Goal: Use online tool/utility: Use online tool/utility

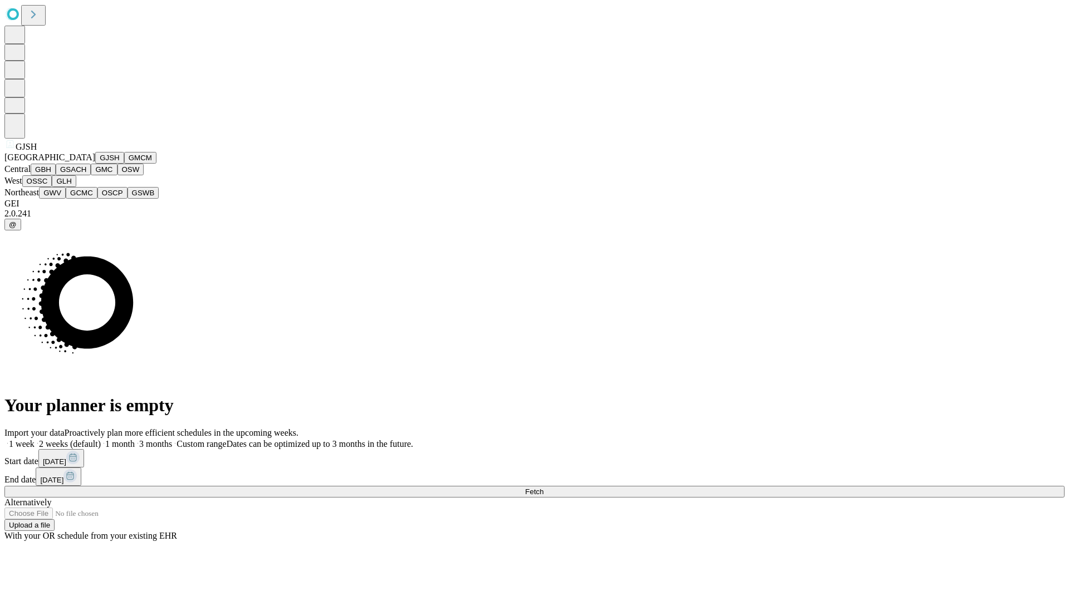
click at [95, 164] on button "GJSH" at bounding box center [109, 158] width 29 height 12
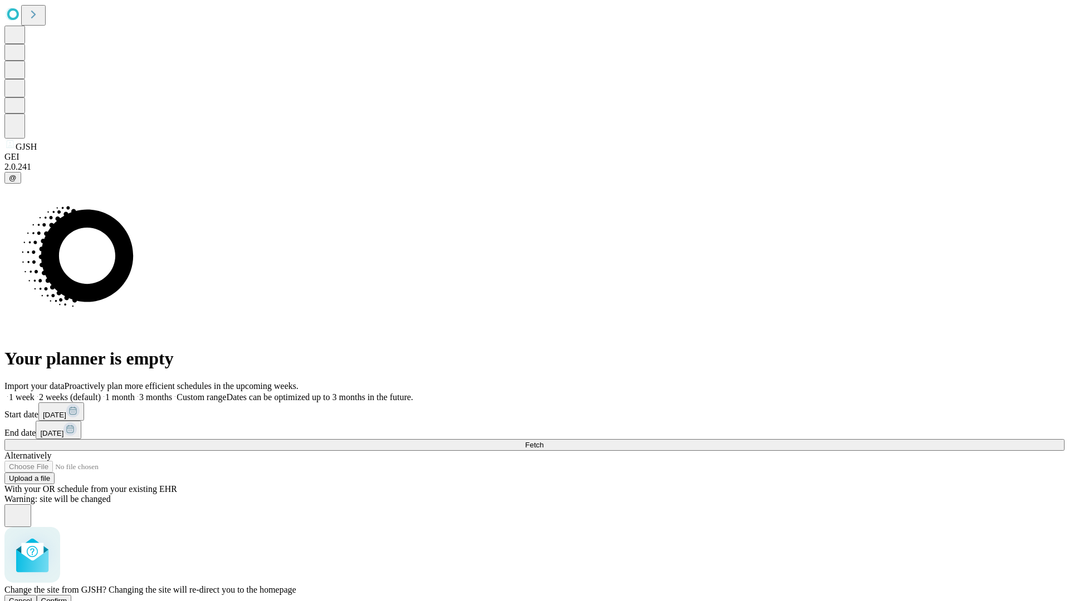
click at [67, 597] on span "Confirm" at bounding box center [54, 601] width 26 height 8
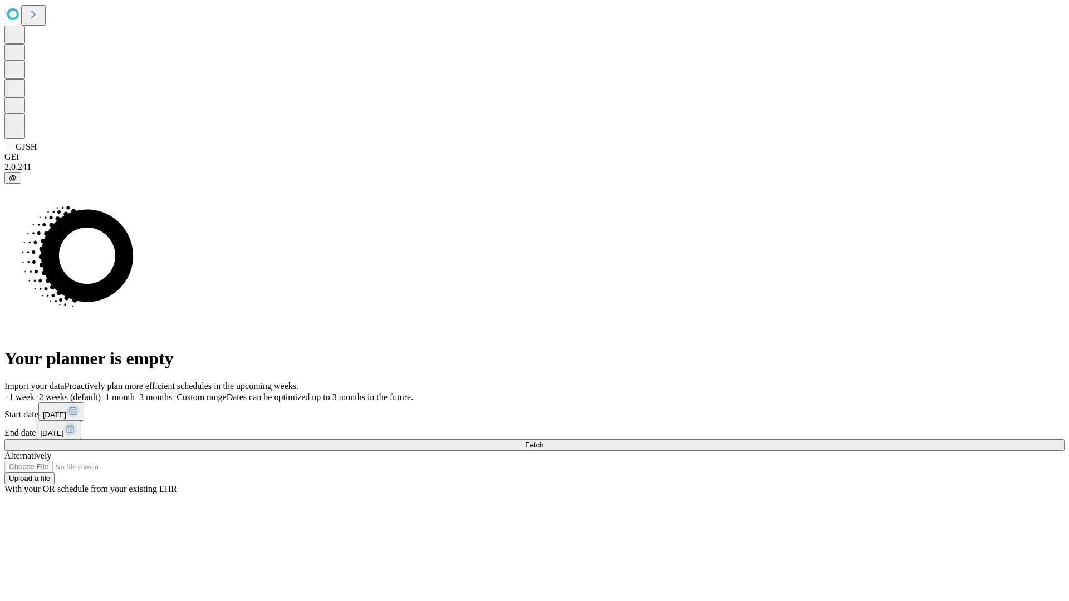
click at [135, 393] on label "1 month" at bounding box center [118, 397] width 34 height 9
click at [544, 441] on span "Fetch" at bounding box center [534, 445] width 18 height 8
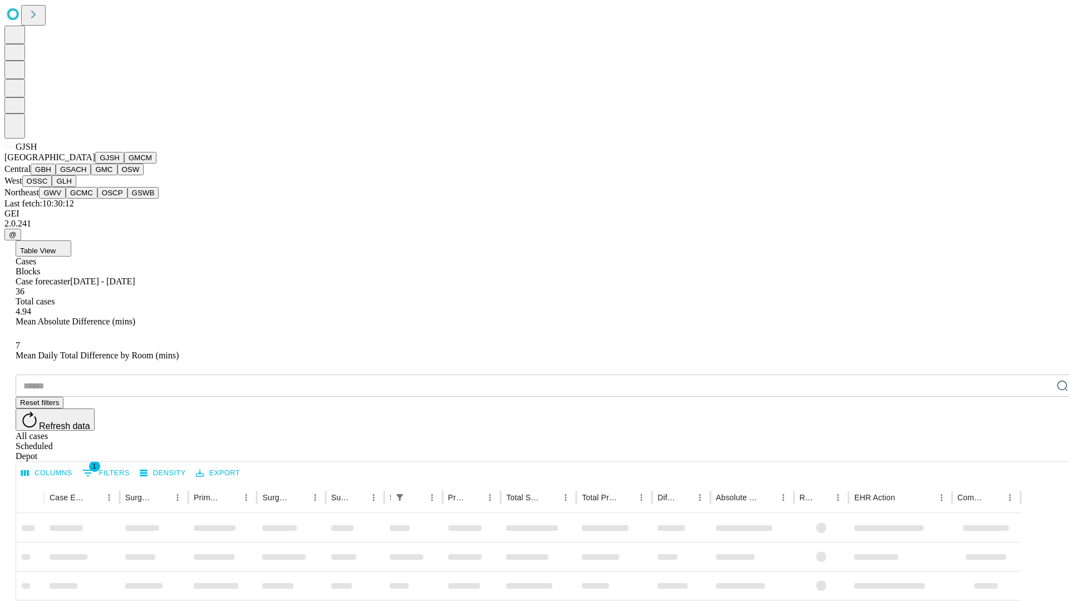
click at [124, 164] on button "GMCM" at bounding box center [140, 158] width 32 height 12
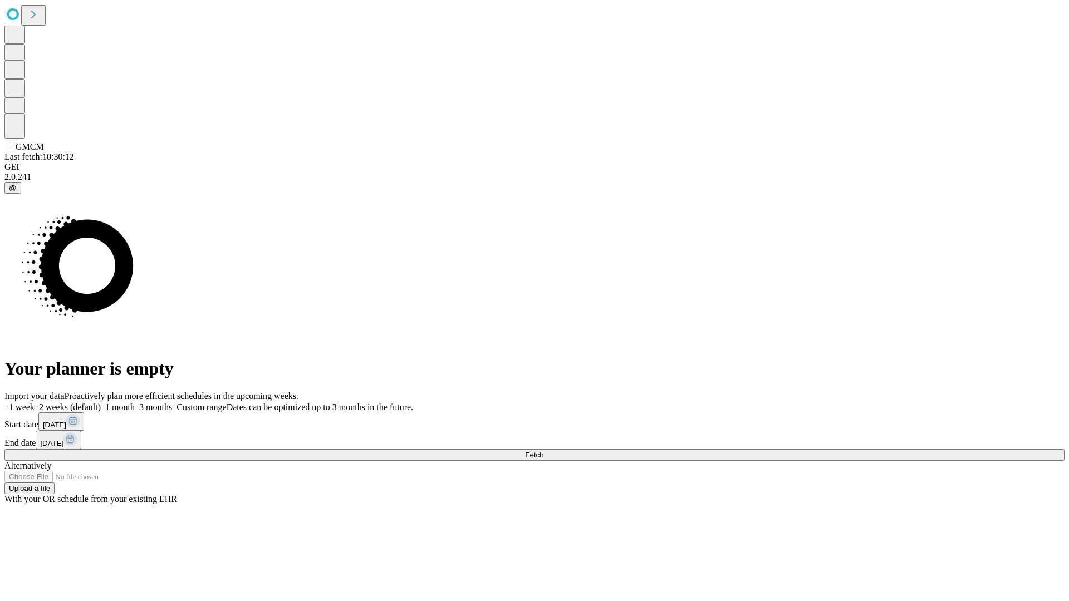
click at [135, 403] on label "1 month" at bounding box center [118, 407] width 34 height 9
click at [544, 451] on span "Fetch" at bounding box center [534, 455] width 18 height 8
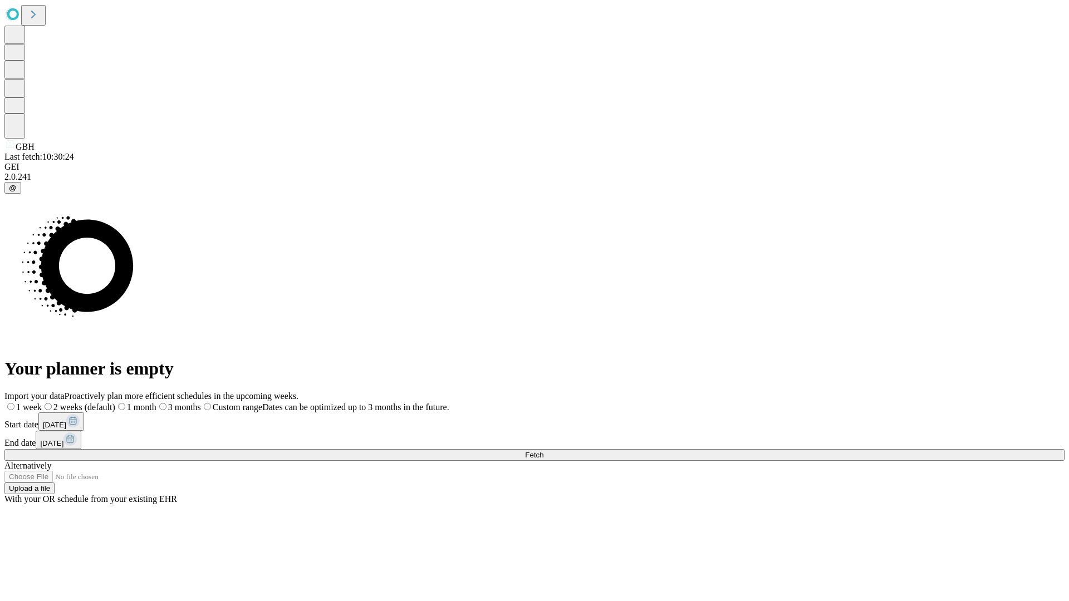
click at [544, 451] on span "Fetch" at bounding box center [534, 455] width 18 height 8
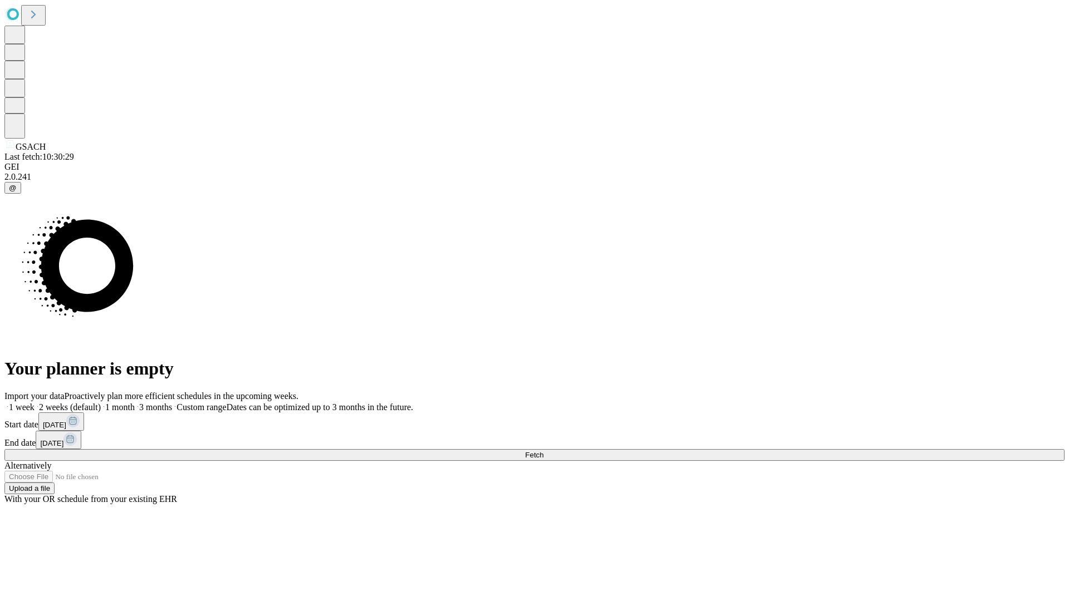
click at [135, 403] on label "1 month" at bounding box center [118, 407] width 34 height 9
click at [544, 451] on span "Fetch" at bounding box center [534, 455] width 18 height 8
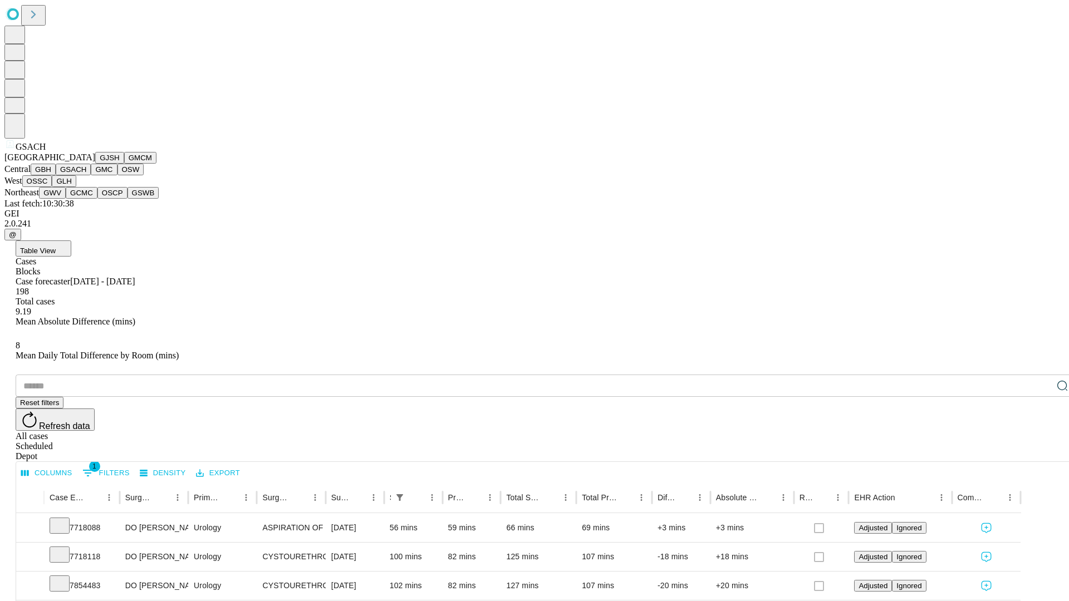
click at [91, 175] on button "GMC" at bounding box center [104, 170] width 26 height 12
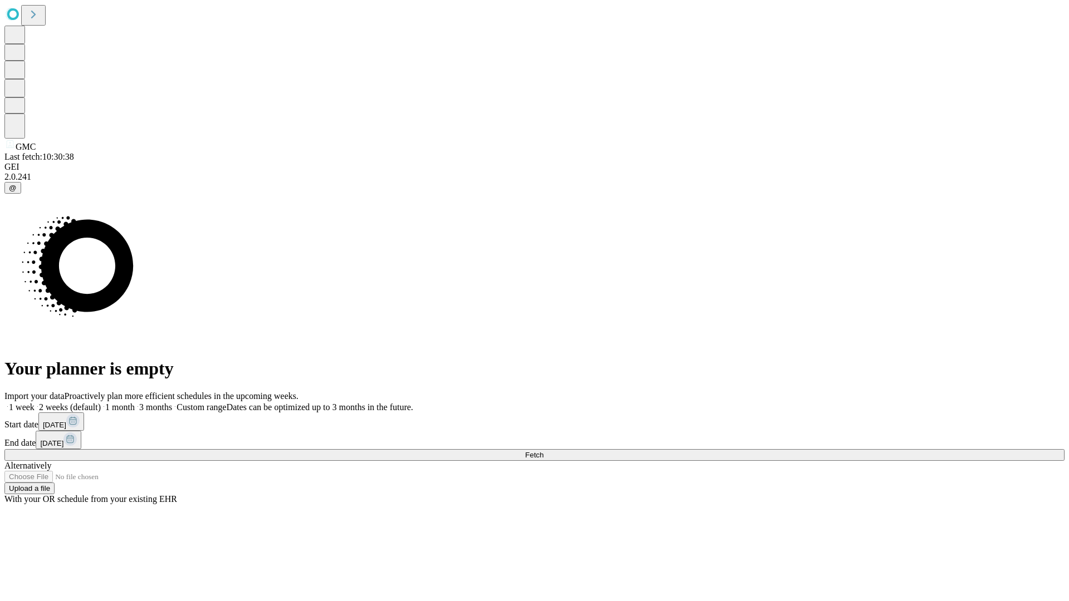
click at [135, 403] on label "1 month" at bounding box center [118, 407] width 34 height 9
click at [544, 451] on span "Fetch" at bounding box center [534, 455] width 18 height 8
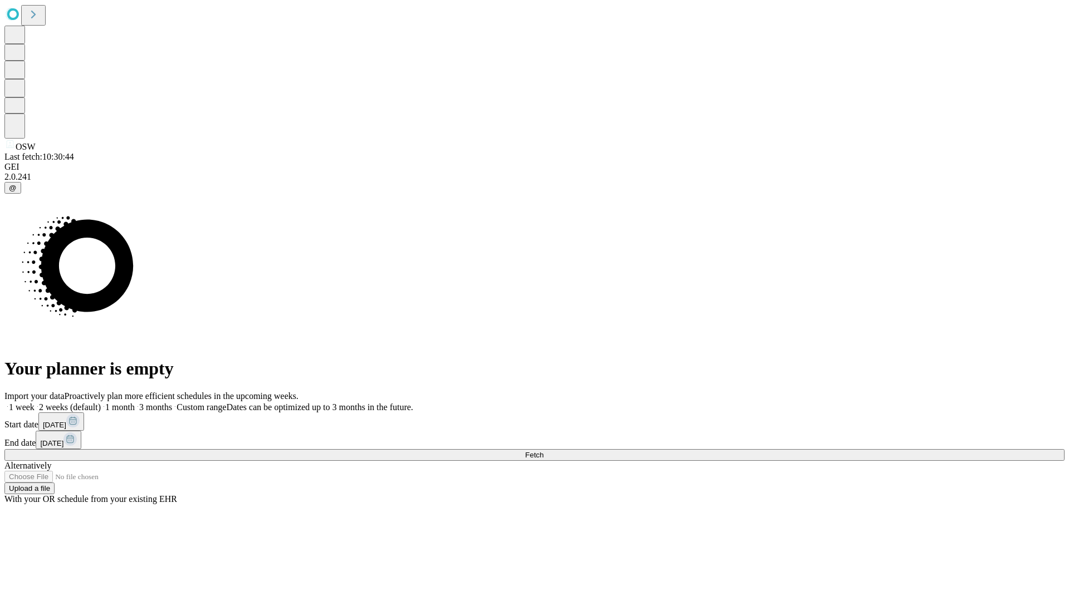
click at [135, 403] on label "1 month" at bounding box center [118, 407] width 34 height 9
click at [544, 451] on span "Fetch" at bounding box center [534, 455] width 18 height 8
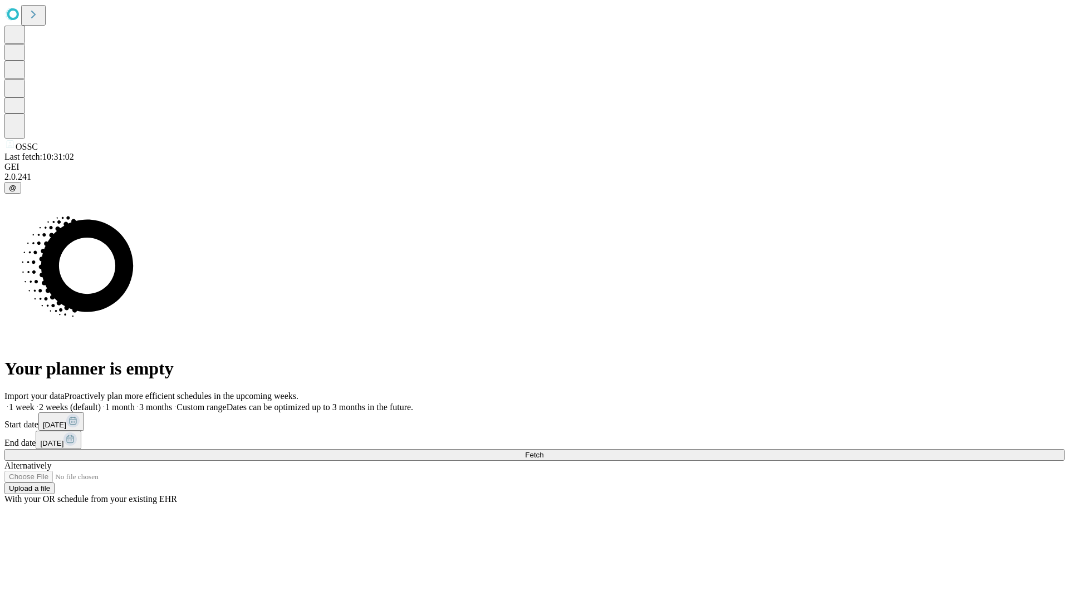
click at [135, 403] on label "1 month" at bounding box center [118, 407] width 34 height 9
click at [544, 451] on span "Fetch" at bounding box center [534, 455] width 18 height 8
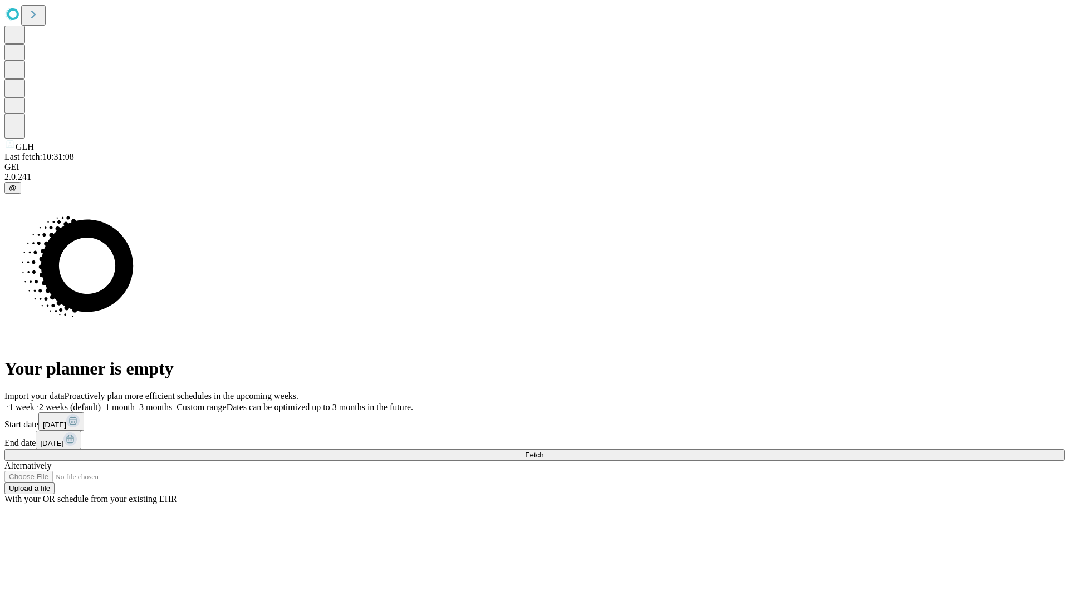
click at [135, 403] on label "1 month" at bounding box center [118, 407] width 34 height 9
click at [544, 451] on span "Fetch" at bounding box center [534, 455] width 18 height 8
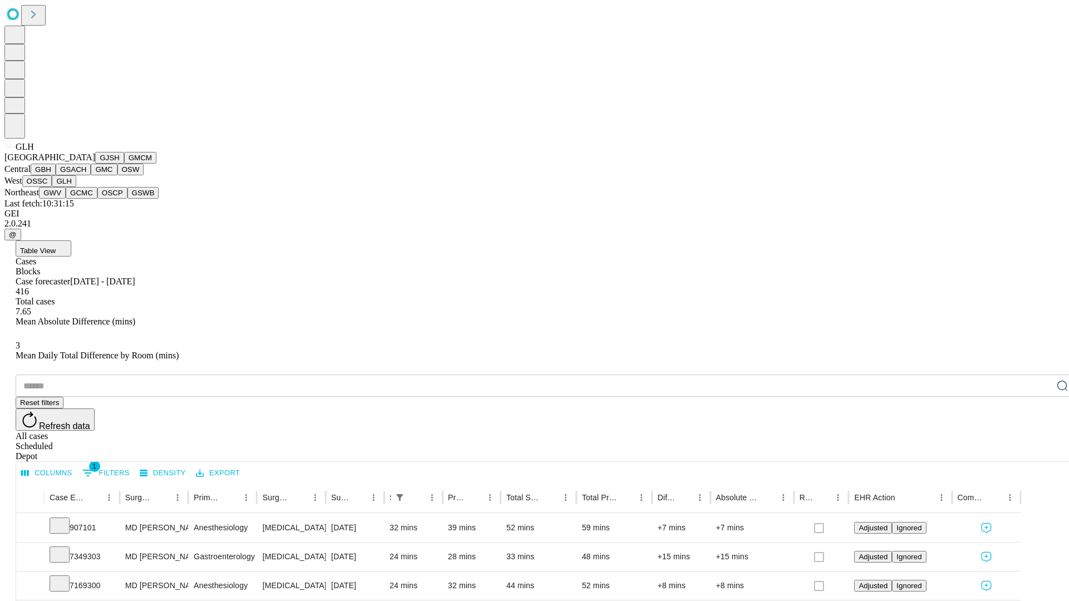
click at [66, 199] on button "GWV" at bounding box center [52, 193] width 27 height 12
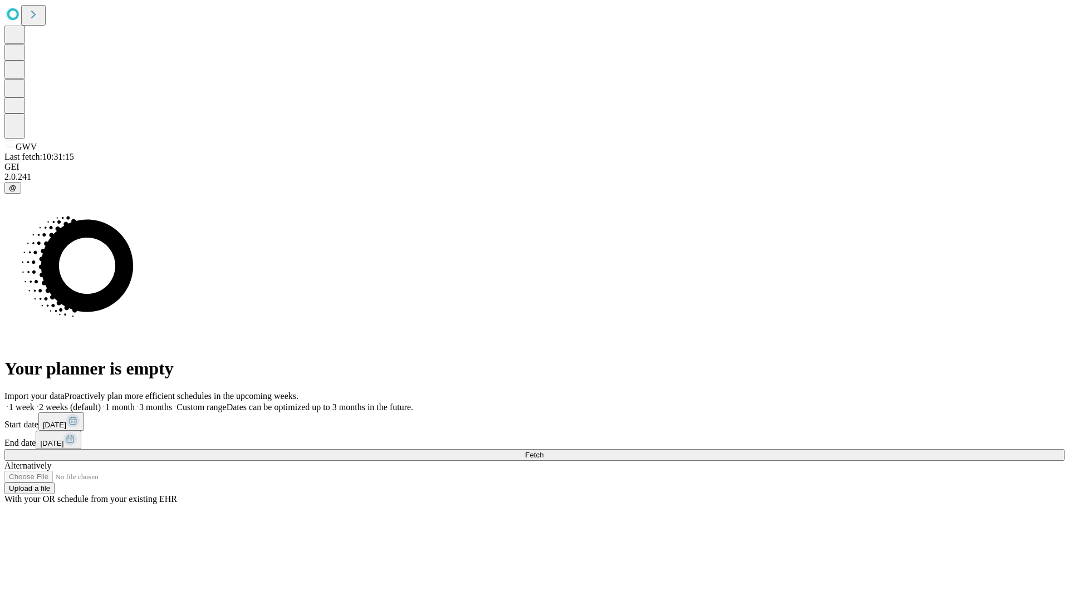
click at [135, 403] on label "1 month" at bounding box center [118, 407] width 34 height 9
click at [544, 451] on span "Fetch" at bounding box center [534, 455] width 18 height 8
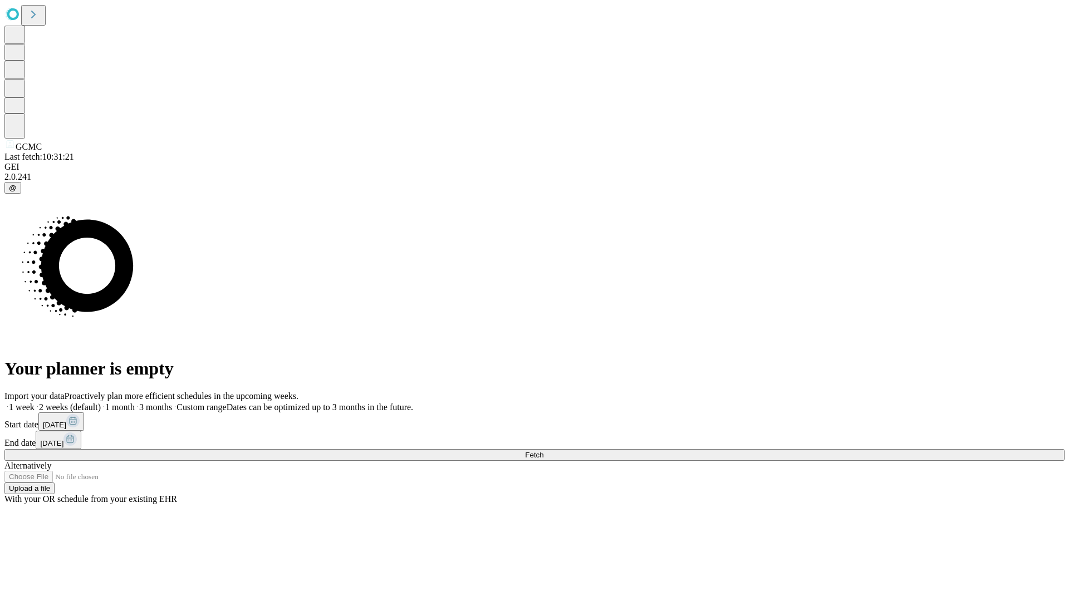
click at [135, 403] on label "1 month" at bounding box center [118, 407] width 34 height 9
click at [544, 451] on span "Fetch" at bounding box center [534, 455] width 18 height 8
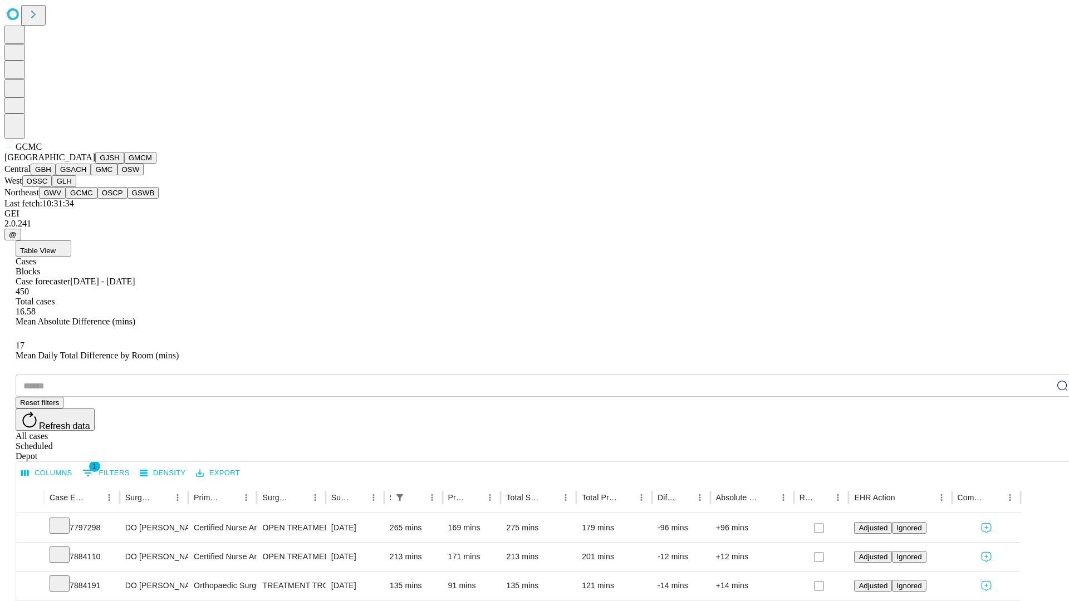
click at [97, 199] on button "OSCP" at bounding box center [112, 193] width 30 height 12
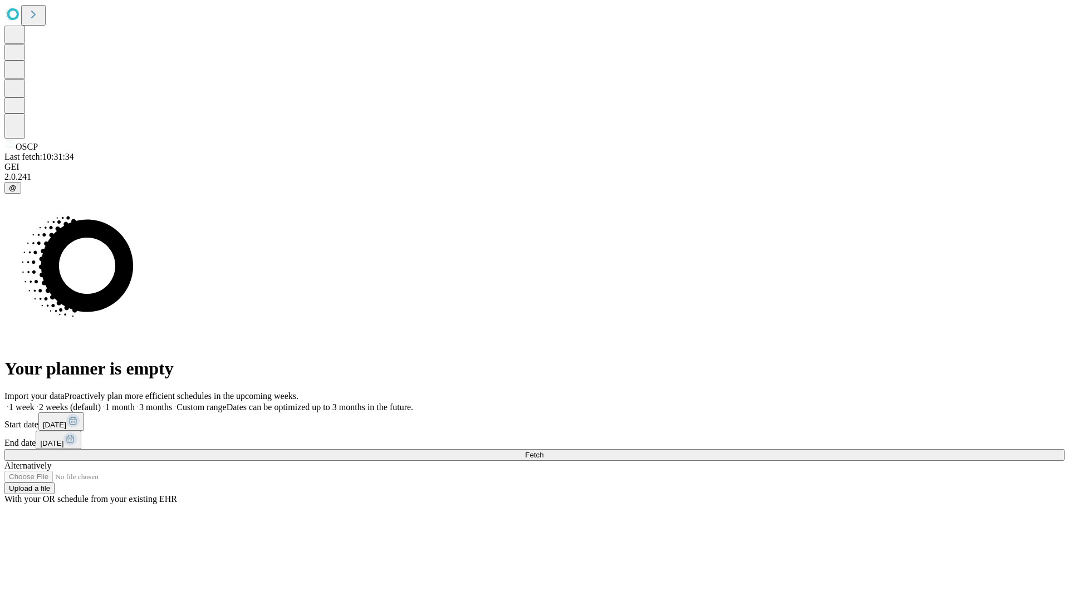
click at [135, 403] on label "1 month" at bounding box center [118, 407] width 34 height 9
click at [544, 451] on span "Fetch" at bounding box center [534, 455] width 18 height 8
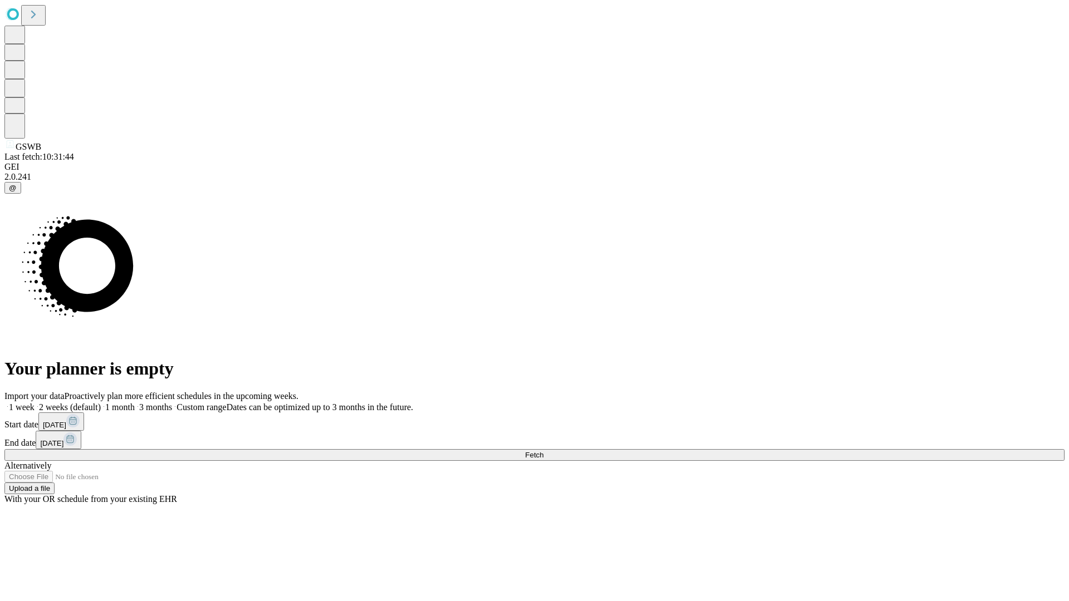
click at [135, 403] on label "1 month" at bounding box center [118, 407] width 34 height 9
click at [544, 451] on span "Fetch" at bounding box center [534, 455] width 18 height 8
